Goal: Transaction & Acquisition: Purchase product/service

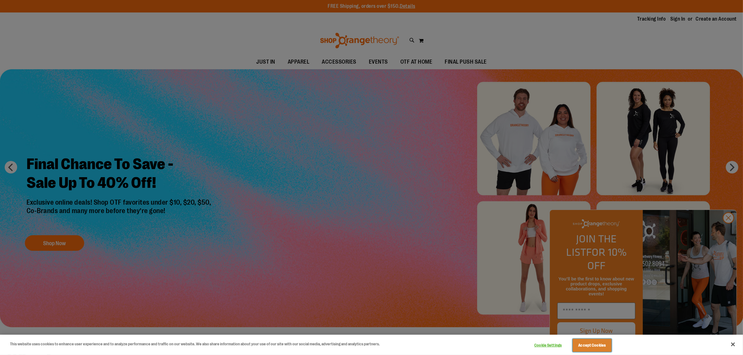
click at [592, 347] on button "Accept Cookies" at bounding box center [592, 345] width 39 height 13
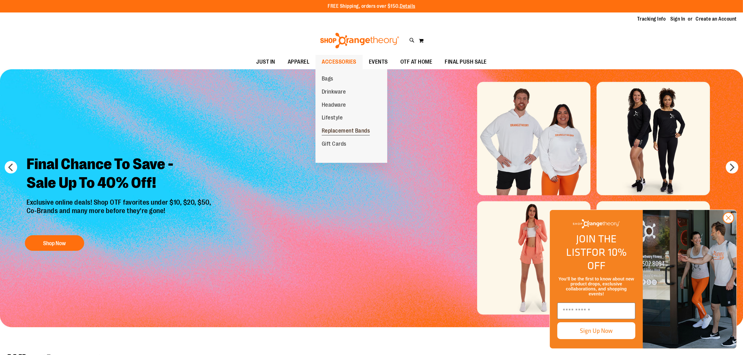
click at [354, 129] on span "Replacement Bands" at bounding box center [346, 132] width 48 height 8
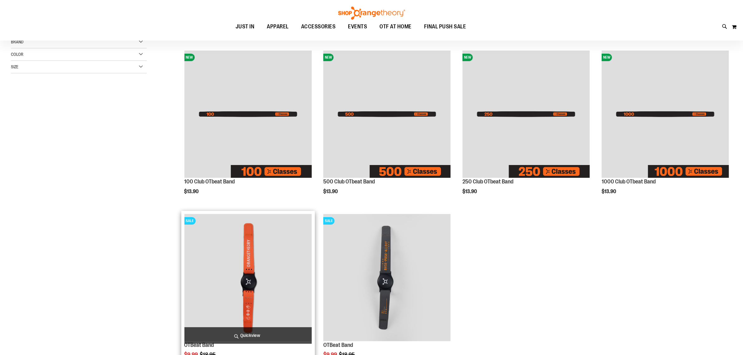
scroll to position [76, 0]
click at [298, 270] on img "product" at bounding box center [247, 277] width 127 height 127
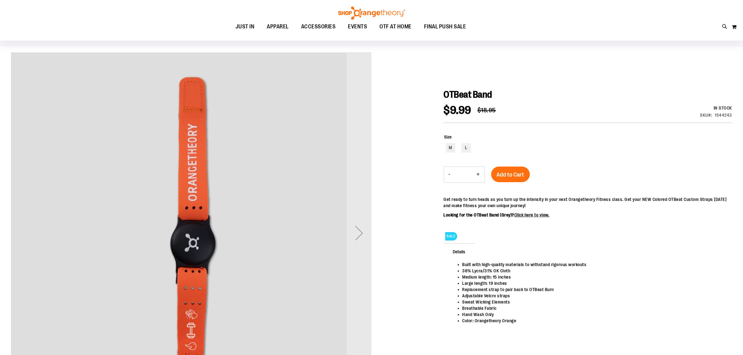
scroll to position [38, 0]
